Goal: Transaction & Acquisition: Book appointment/travel/reservation

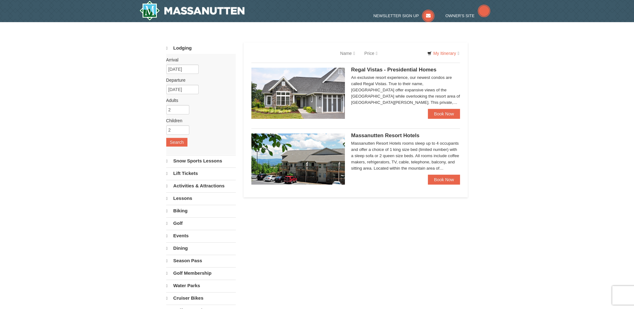
select select "10"
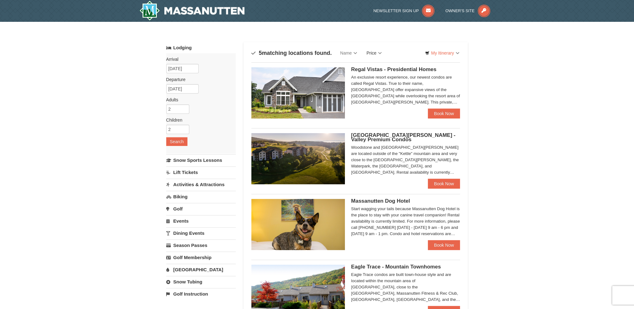
click at [373, 54] on link "Price" at bounding box center [373, 53] width 25 height 12
click at [377, 66] on link "Price (Low to High)" at bounding box center [387, 66] width 50 height 8
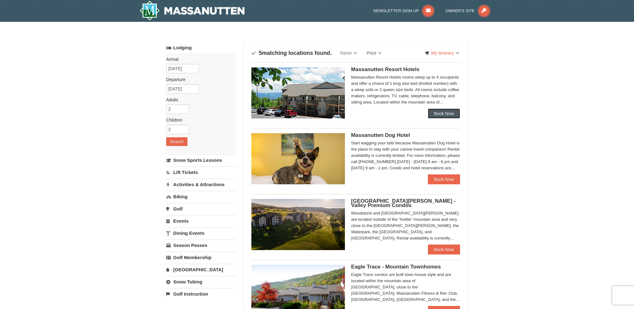
click at [446, 116] on link "Book Now" at bounding box center [444, 113] width 32 height 10
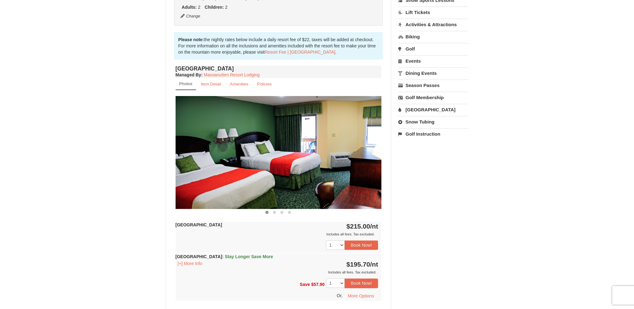
scroll to position [187, 0]
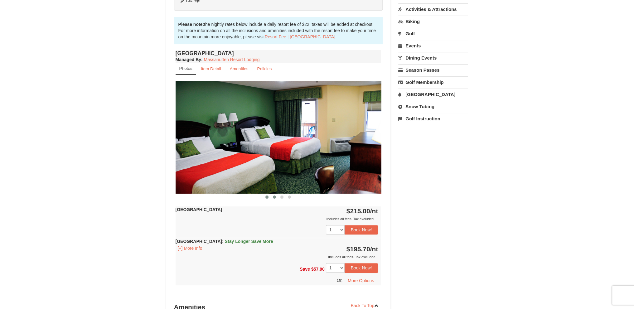
click at [273, 196] on span at bounding box center [274, 196] width 3 height 3
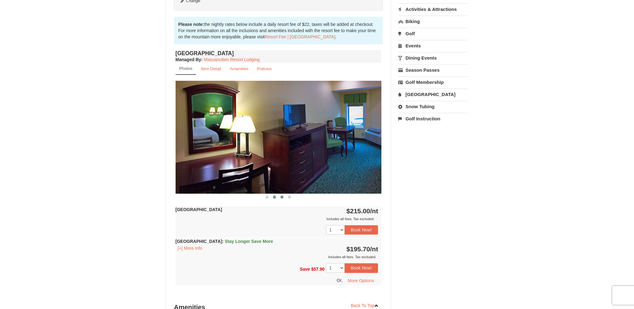
click at [282, 198] on span at bounding box center [281, 196] width 3 height 3
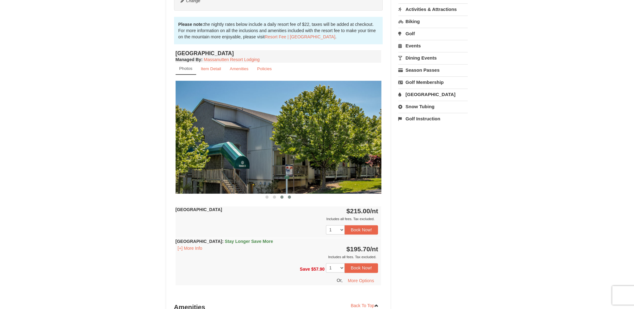
click at [289, 197] on span at bounding box center [289, 196] width 3 height 3
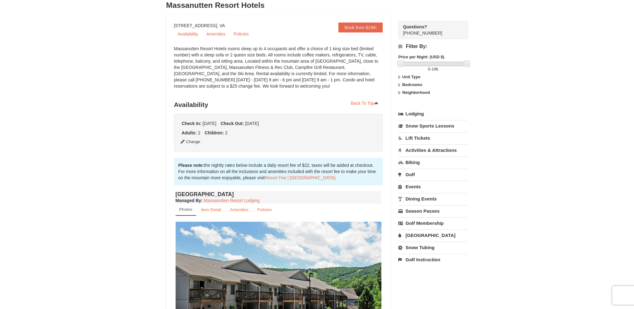
scroll to position [0, 0]
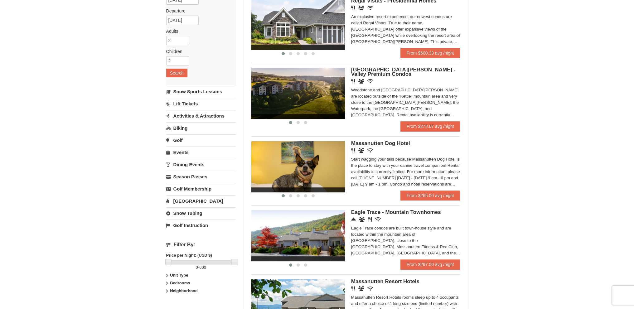
scroll to position [62, 0]
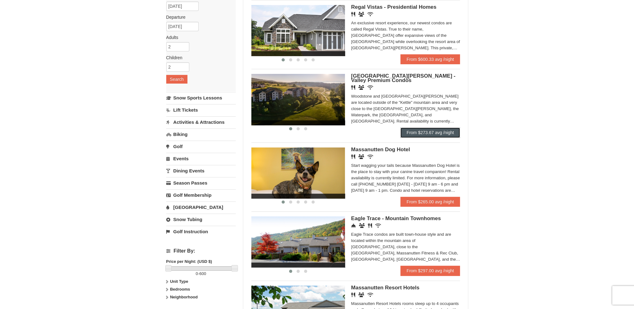
click at [439, 134] on link "From $273.67 avg /night" at bounding box center [430, 132] width 60 height 10
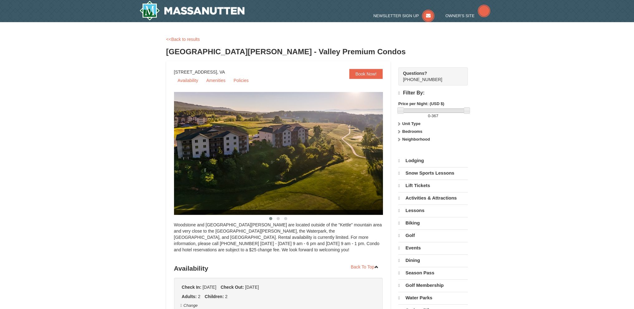
select select "10"
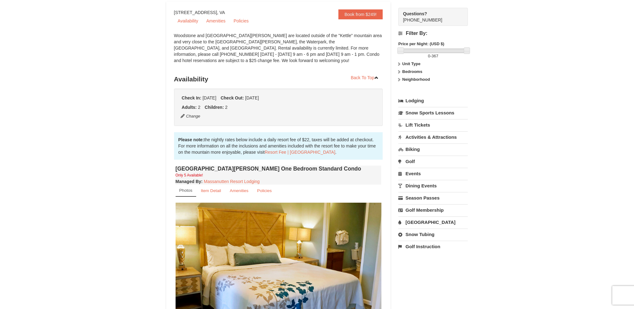
scroll to position [125, 0]
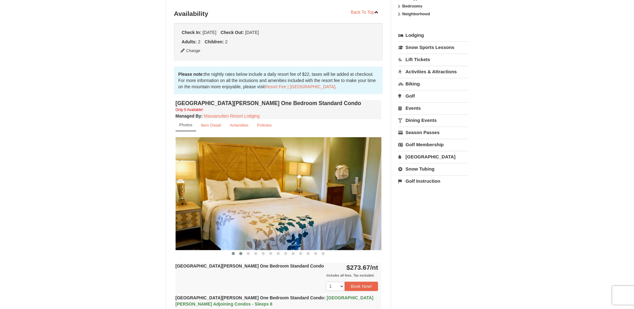
click at [242, 252] on span at bounding box center [240, 253] width 3 height 3
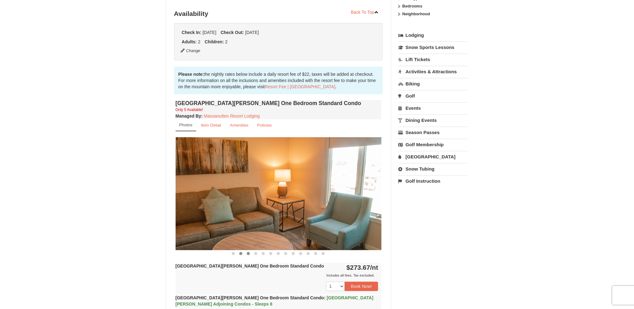
click at [246, 254] on button at bounding box center [247, 253] width 7 height 6
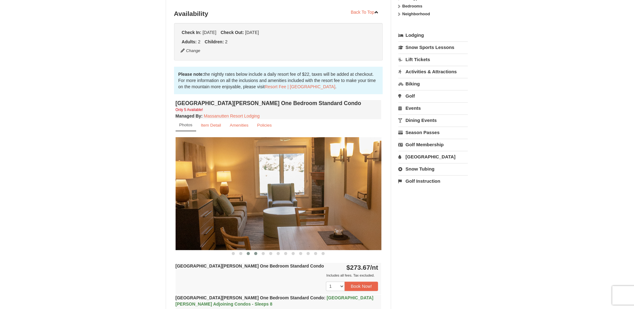
click at [256, 253] on span at bounding box center [255, 253] width 3 height 3
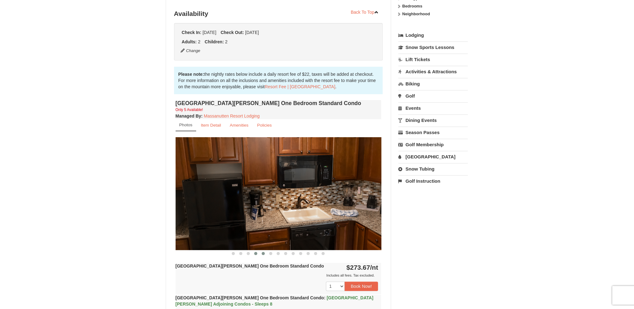
click at [265, 253] on button at bounding box center [262, 253] width 7 height 6
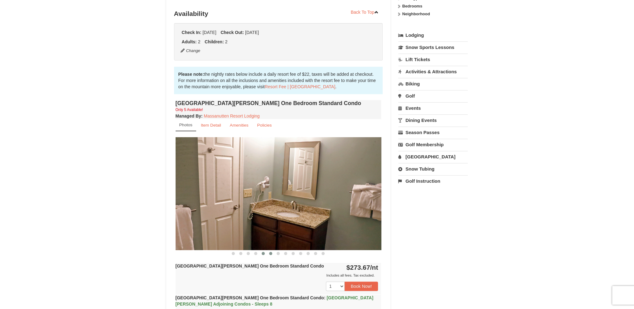
click at [273, 253] on button at bounding box center [270, 253] width 7 height 6
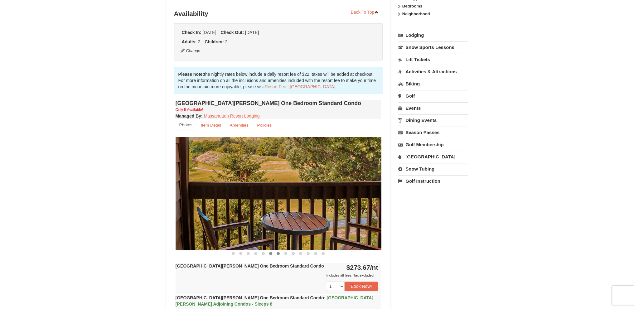
click at [280, 252] on button at bounding box center [277, 253] width 7 height 6
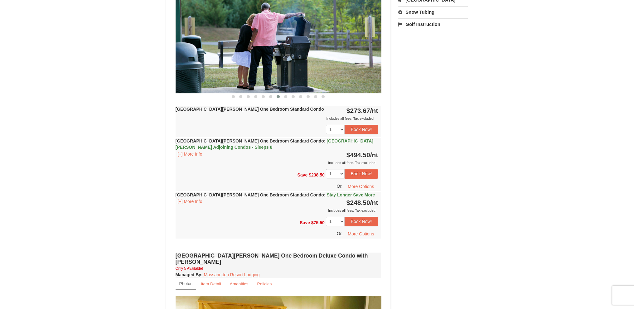
scroll to position [280, 0]
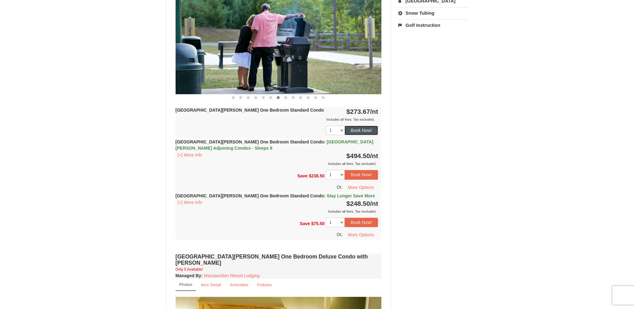
click at [361, 130] on button "Book Now!" at bounding box center [361, 130] width 34 height 9
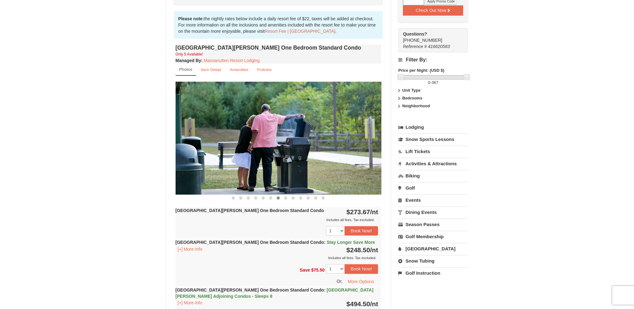
scroll to position [185, 0]
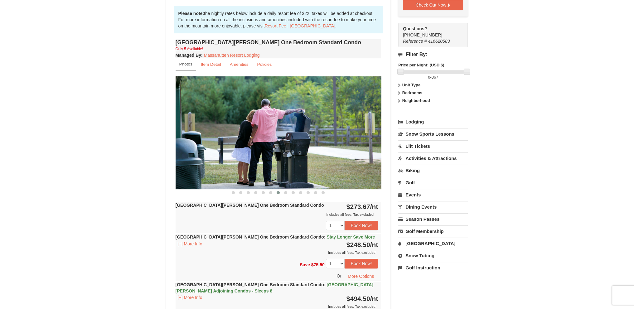
click at [423, 152] on link "Activities & Attractions" at bounding box center [432, 158] width 69 height 12
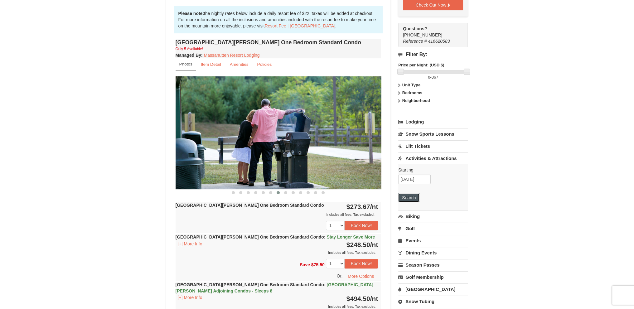
click at [413, 193] on button "Search" at bounding box center [408, 197] width 21 height 9
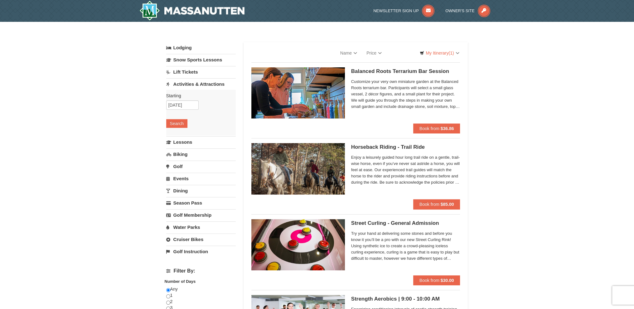
select select "10"
